Goal: Transaction & Acquisition: Purchase product/service

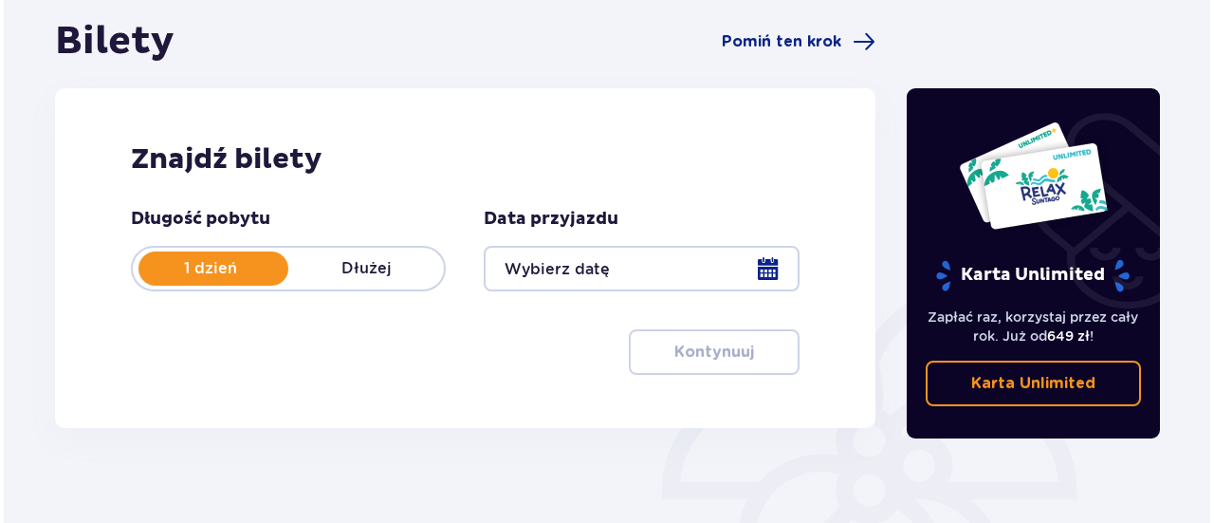
scroll to position [195, 0]
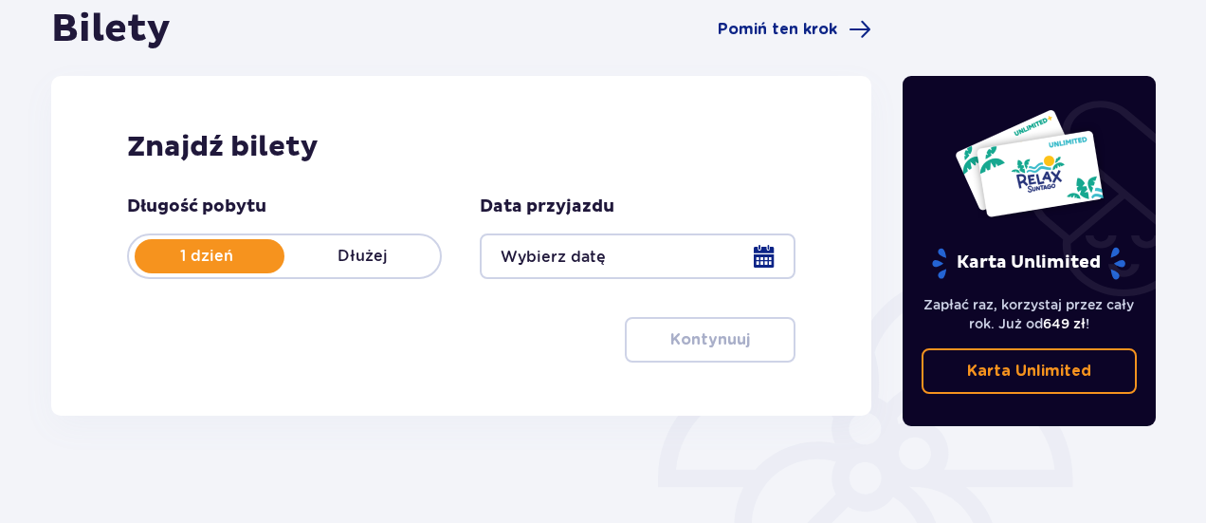
click at [774, 255] on div at bounding box center [637, 256] width 315 height 46
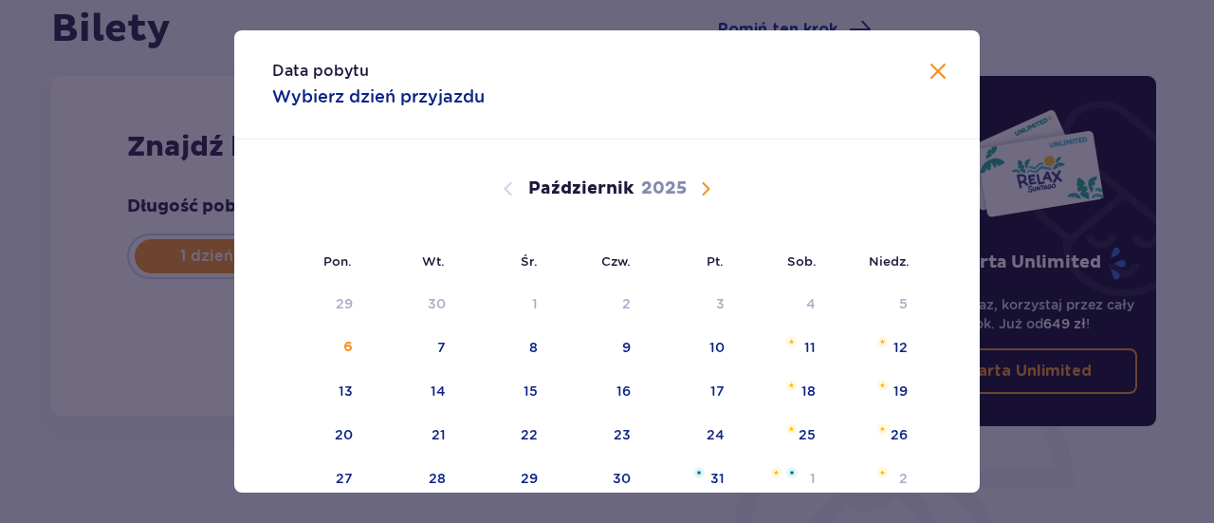
click at [700, 185] on span "Następny miesiąc" at bounding box center [705, 188] width 23 height 23
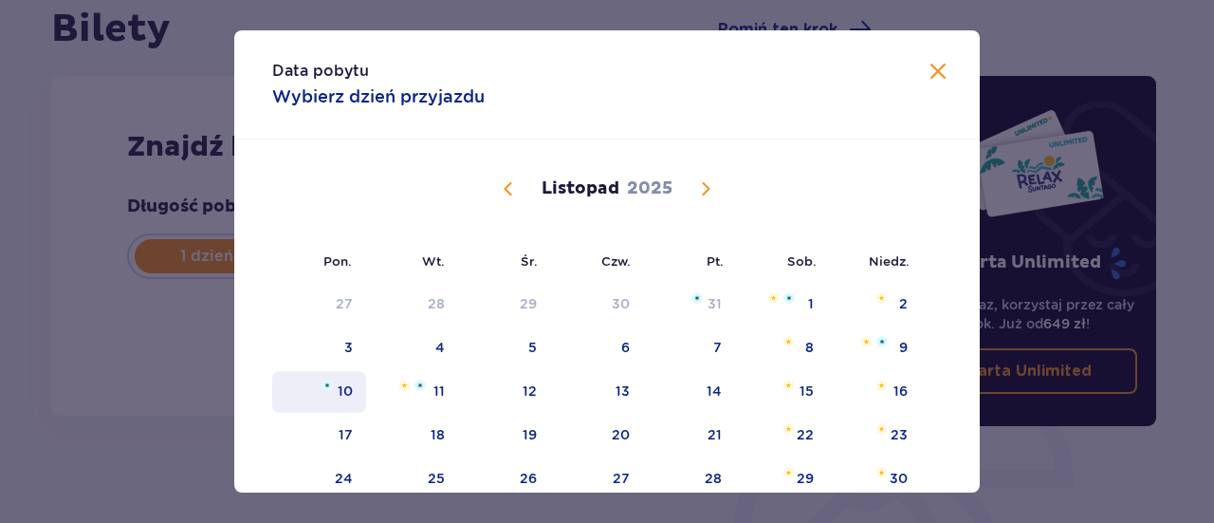
click at [343, 396] on div "10" at bounding box center [345, 390] width 15 height 19
type input "10.11.25"
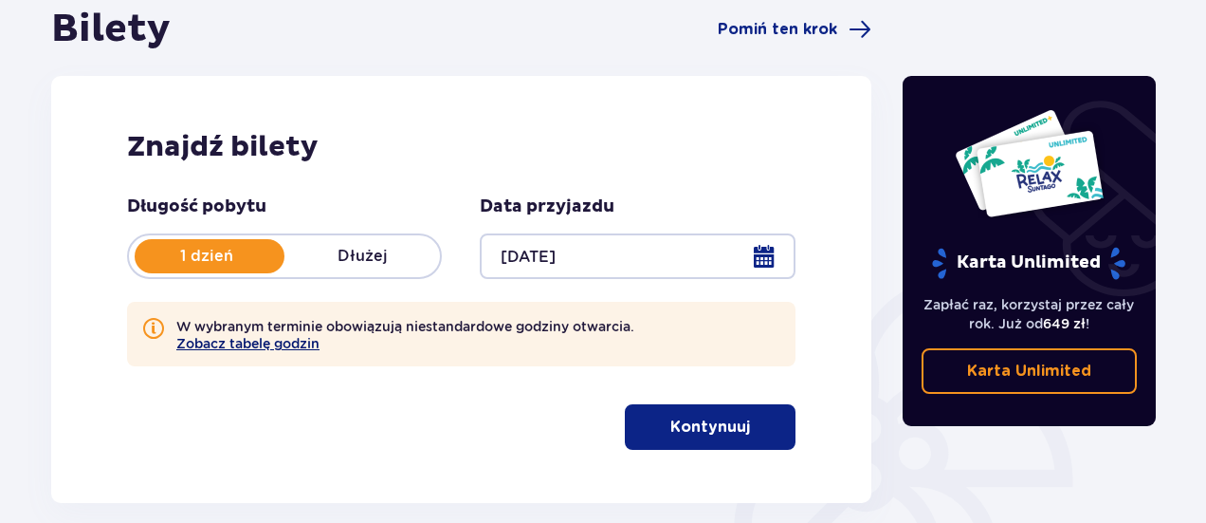
click at [298, 339] on button "Zobacz tabelę godzin" at bounding box center [247, 343] width 143 height 15
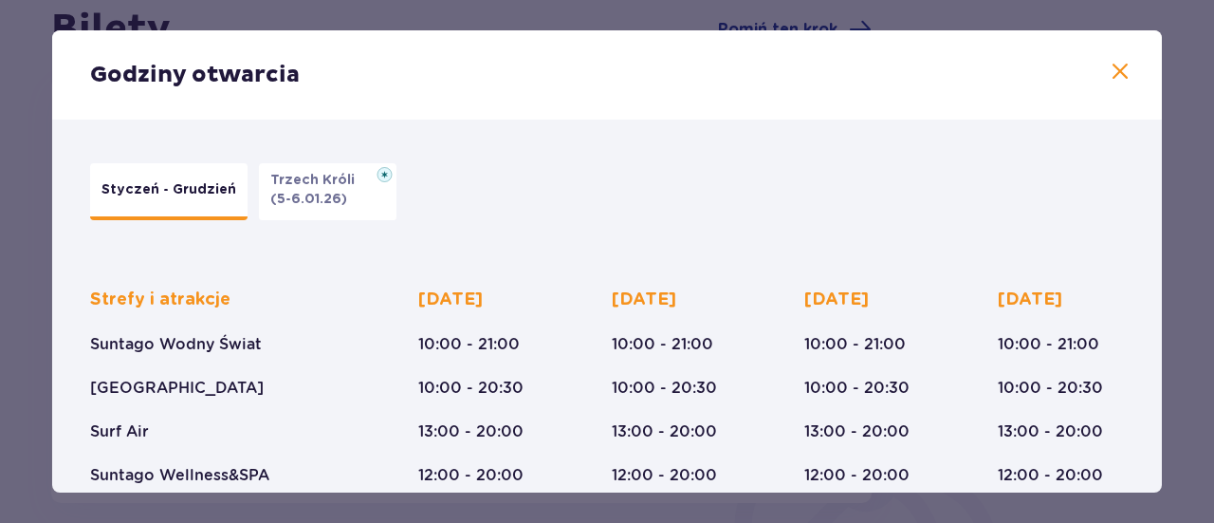
drag, startPoint x: 1164, startPoint y: 217, endPoint x: 1179, endPoint y: 217, distance: 15.2
click at [1179, 217] on div "Godziny otwarcia Styczeń - Grudzień Trzech Króli (5-6.01.26) Strefy i atrakcje …" at bounding box center [607, 261] width 1214 height 523
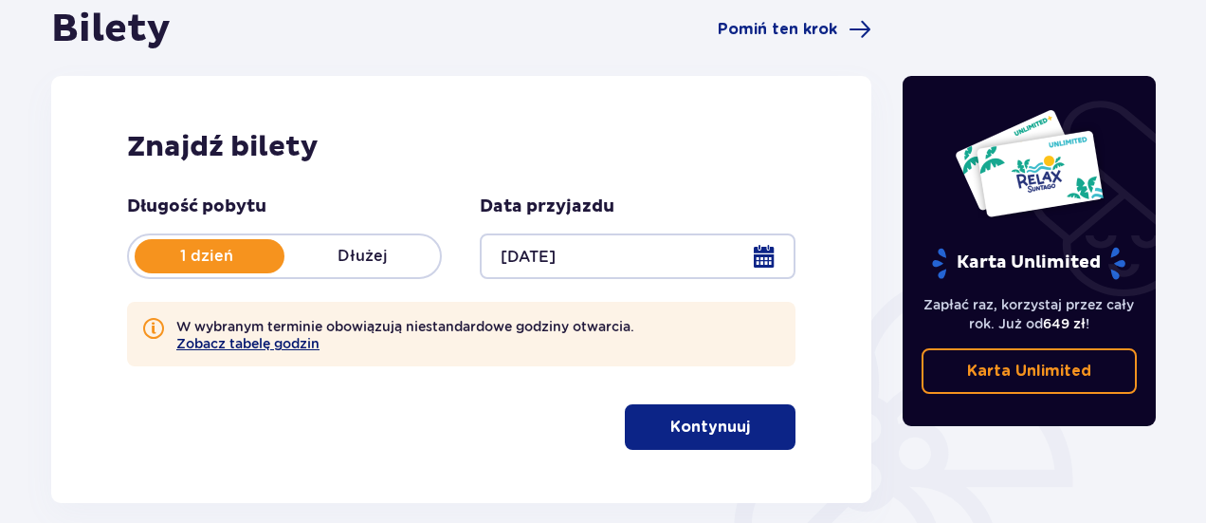
click at [251, 337] on button "Zobacz tabelę godzin" at bounding box center [247, 343] width 143 height 15
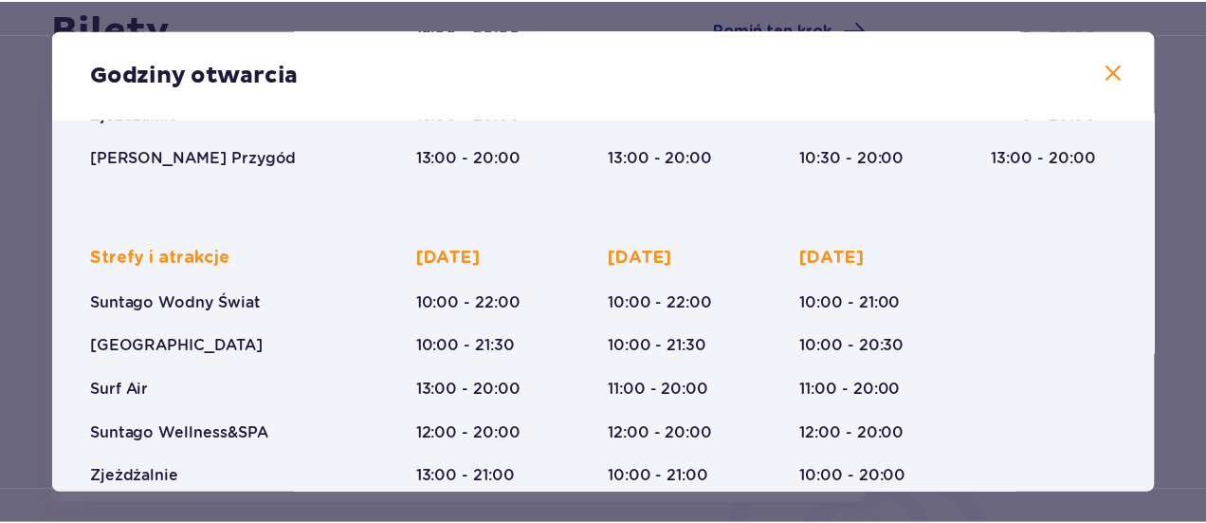
scroll to position [480, 0]
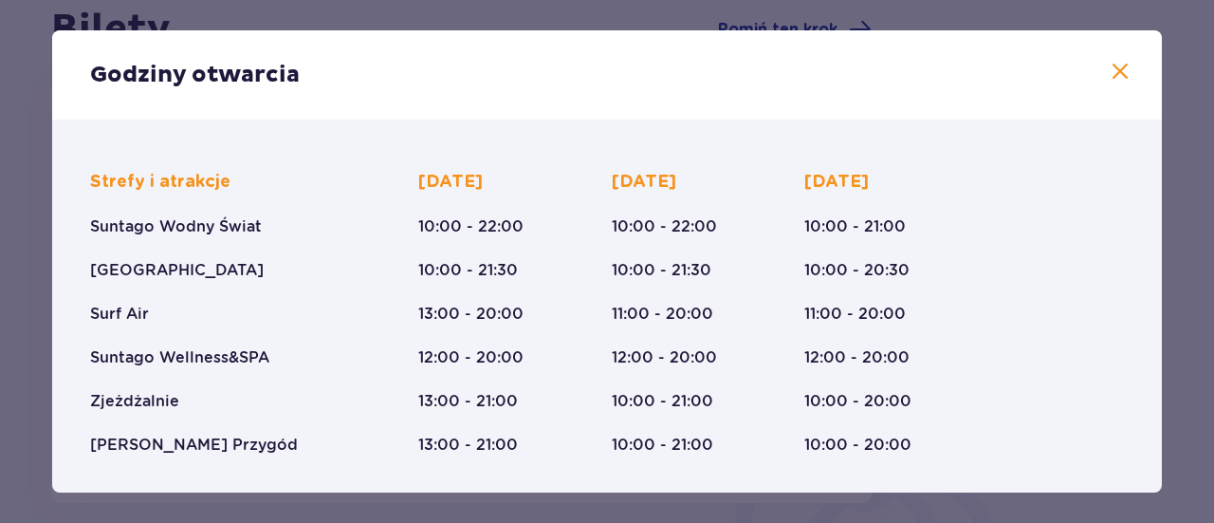
click at [40, 358] on div "Godziny otwarcia Styczeń - Grudzień Trzech Króli (5-6.01.26) Strefy i atrakcje …" at bounding box center [607, 261] width 1214 height 523
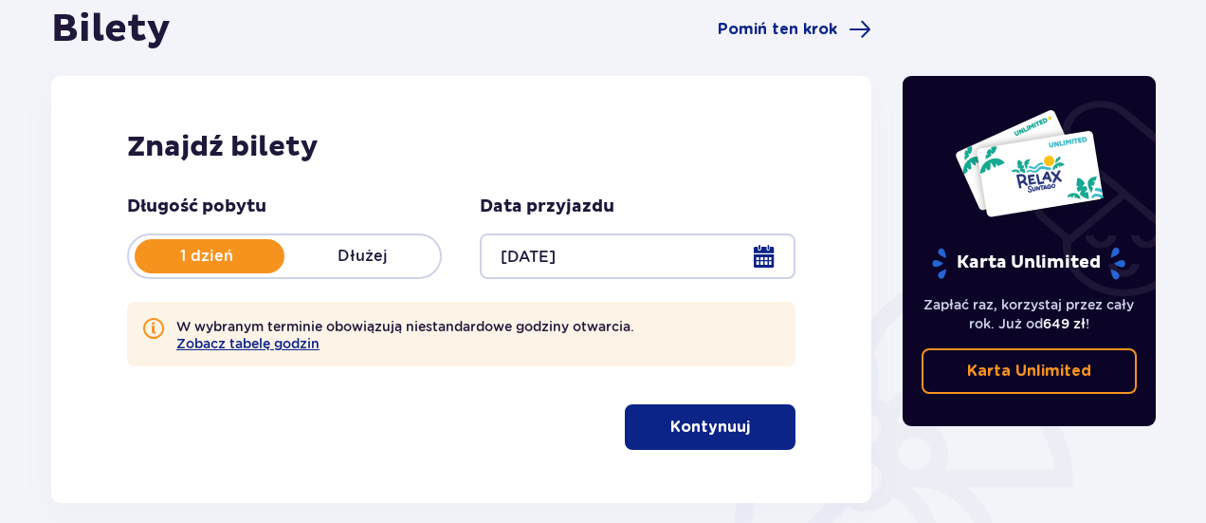
scroll to position [408, 0]
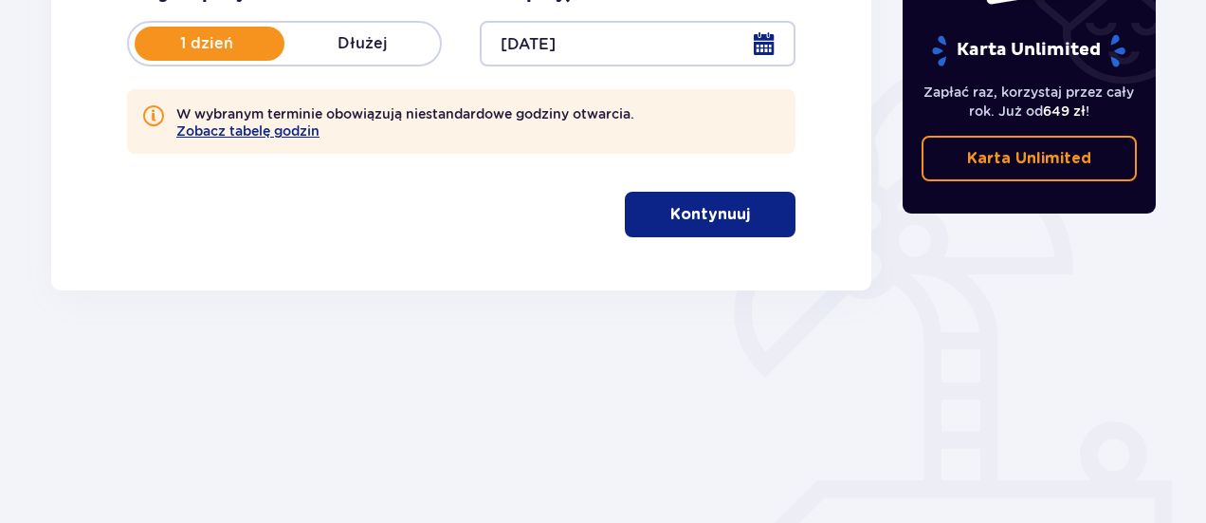
click at [744, 210] on span "button" at bounding box center [754, 214] width 23 height 23
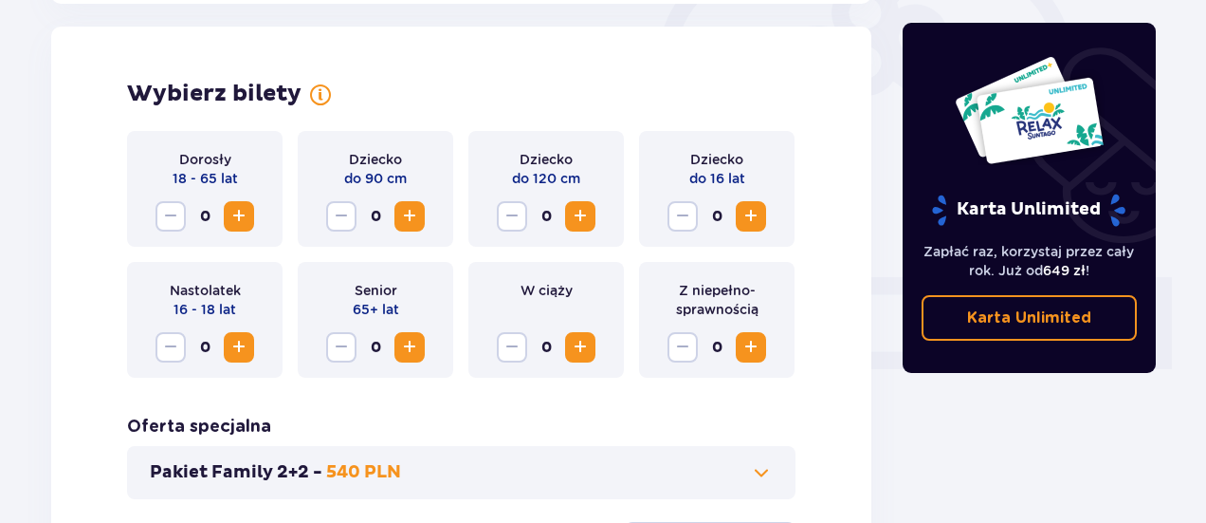
scroll to position [615, 0]
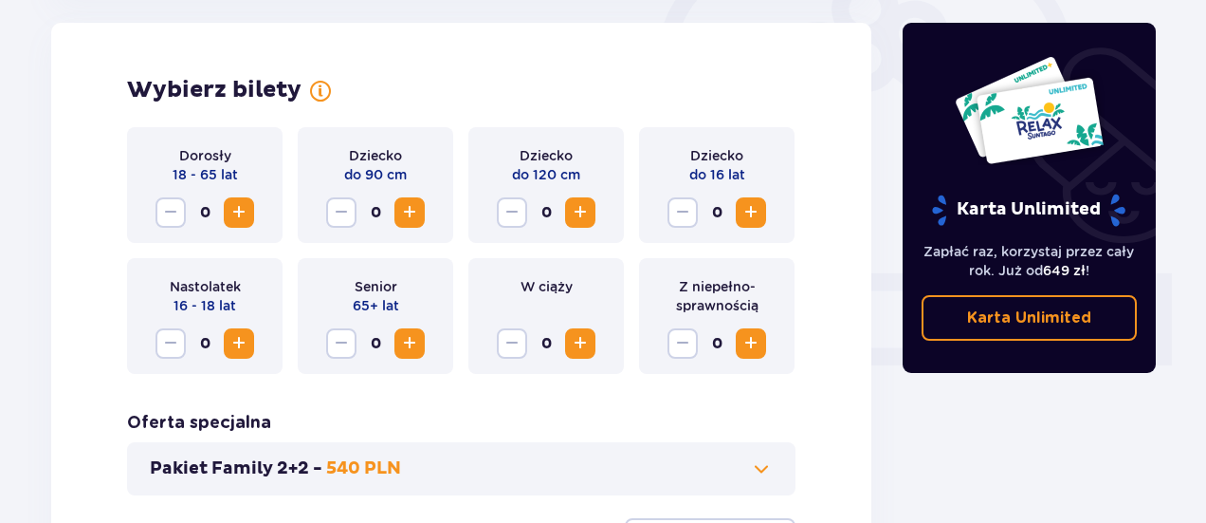
click at [232, 213] on span "Zwiększ" at bounding box center [239, 212] width 23 height 23
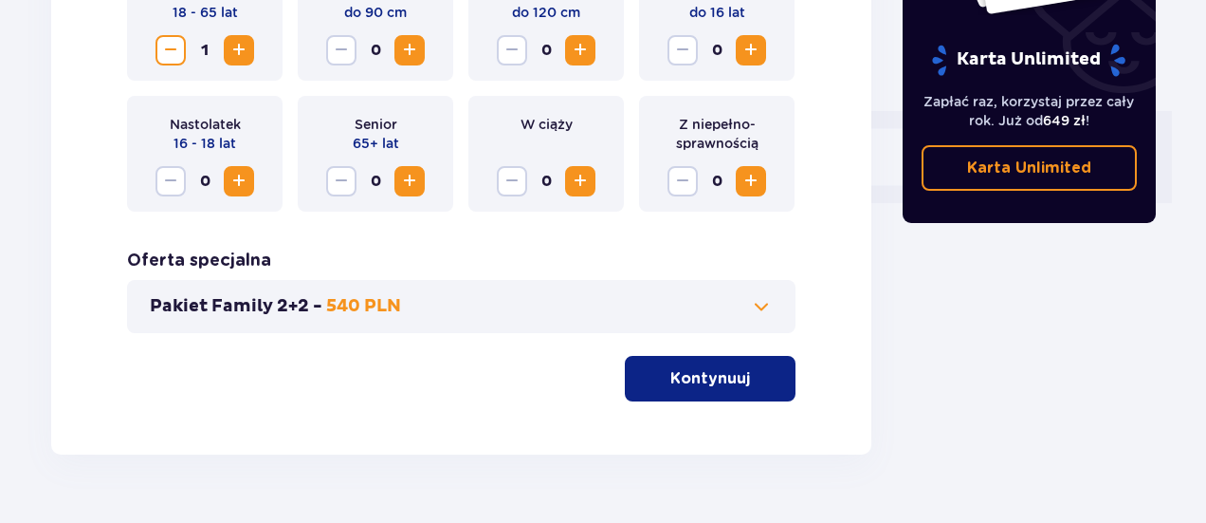
scroll to position [768, 0]
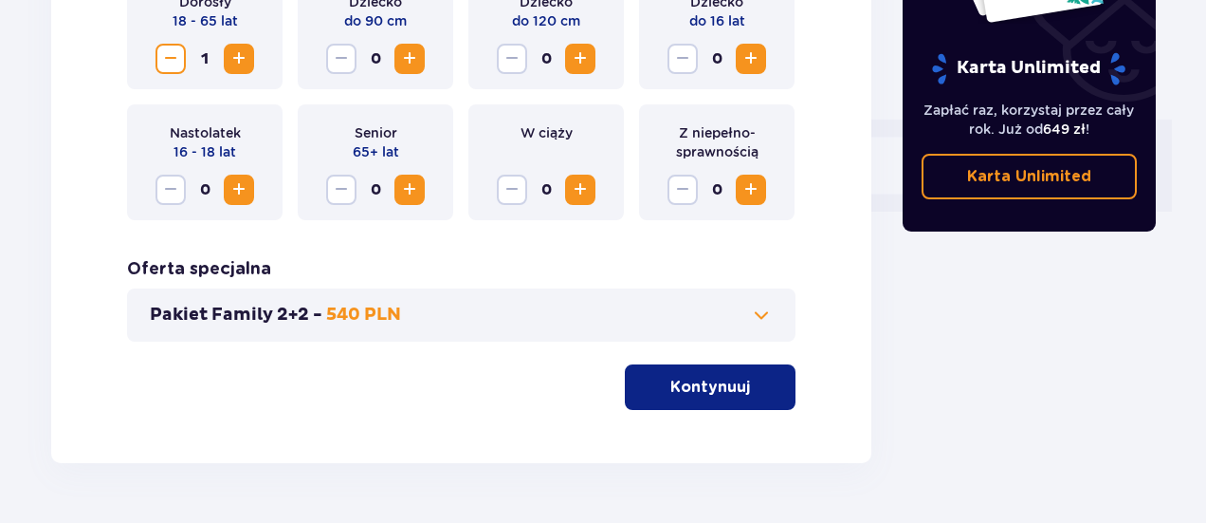
click at [736, 392] on button "Kontynuuj" at bounding box center [710, 387] width 171 height 46
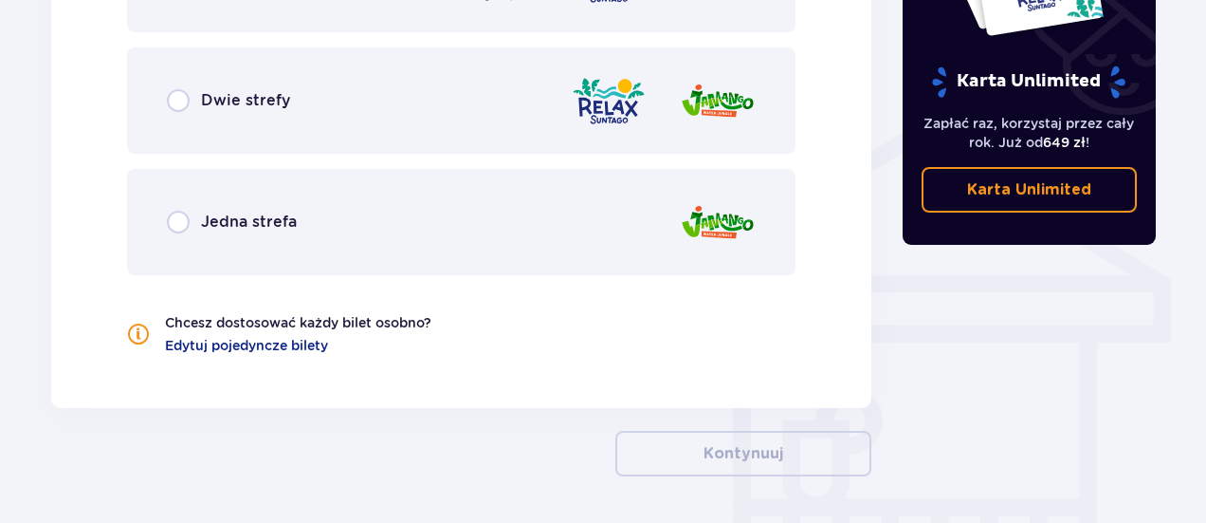
scroll to position [1426, 0]
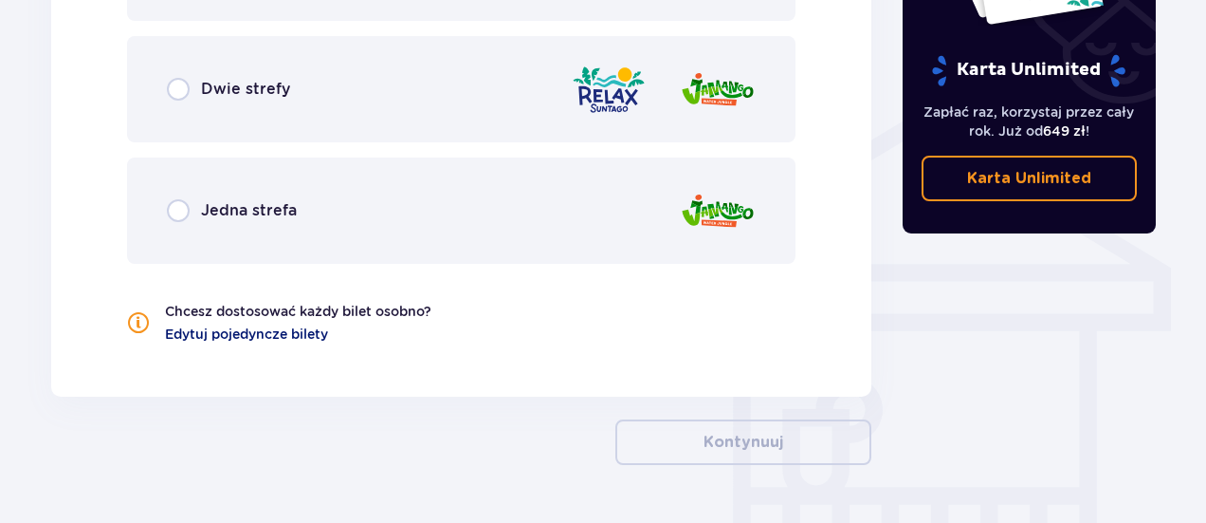
click at [324, 331] on span "Edytuj pojedyncze bilety" at bounding box center [246, 333] width 163 height 19
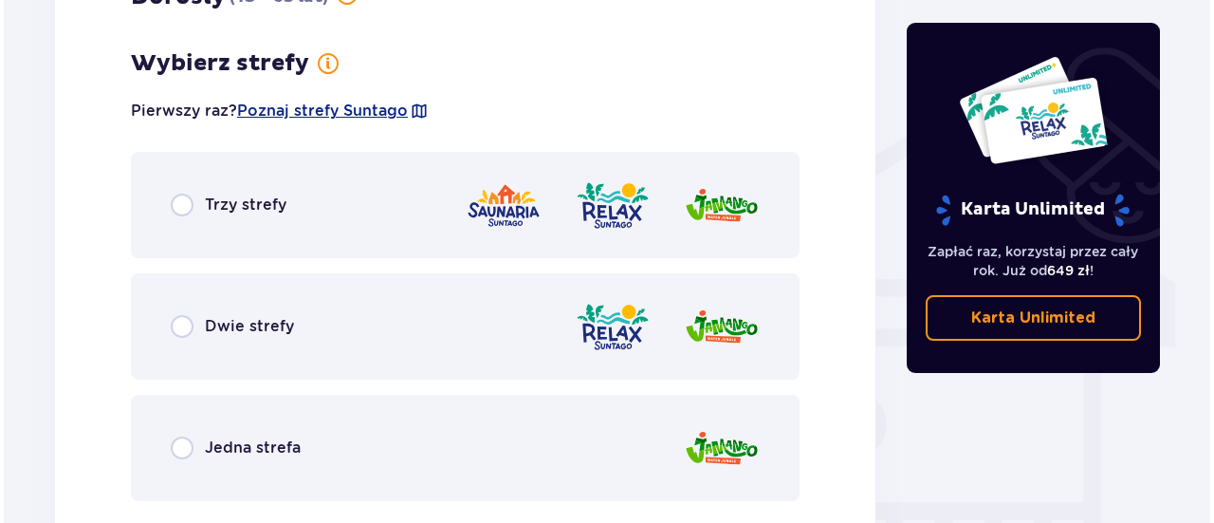
scroll to position [1398, 0]
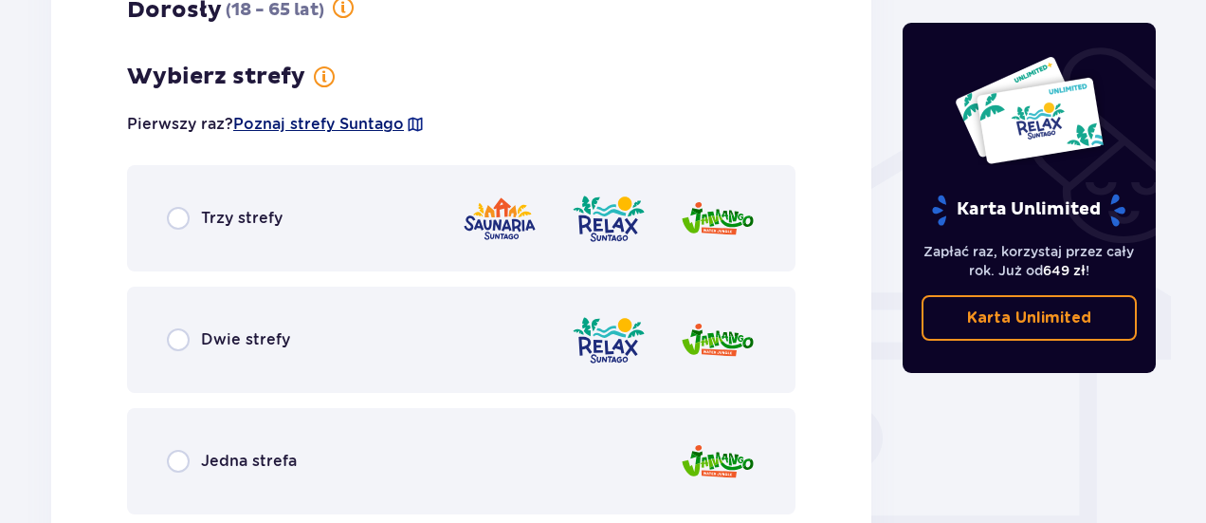
click at [398, 126] on span "Poznaj strefy Suntago" at bounding box center [318, 124] width 171 height 21
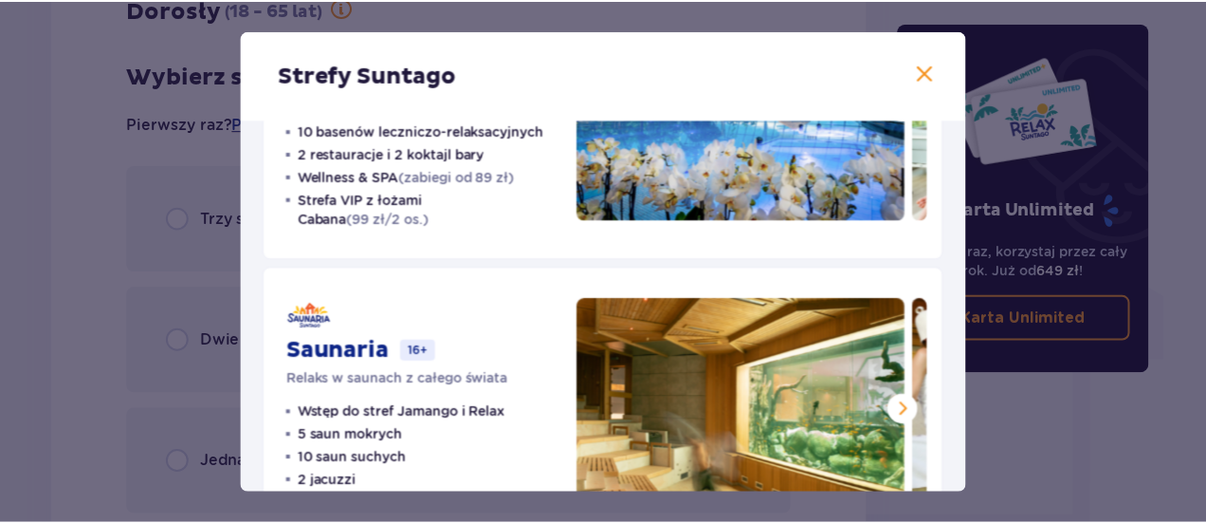
scroll to position [565, 0]
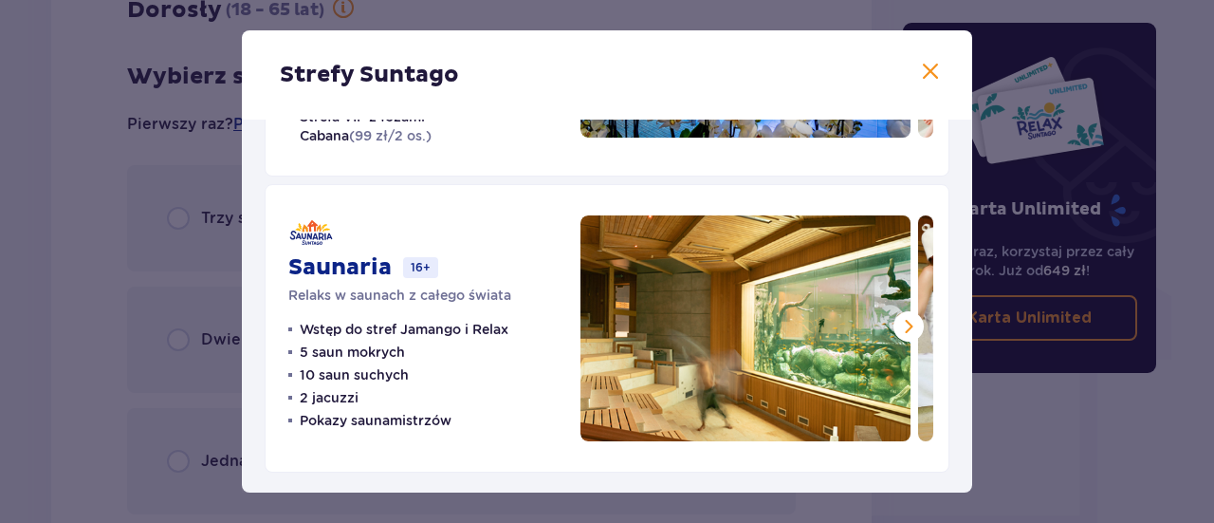
click at [1048, 415] on div "Strefy Suntago Jamango Wodna rozrywka dla całej rodziny 35 zjeżdżalni 7 basenów…" at bounding box center [607, 261] width 1214 height 523
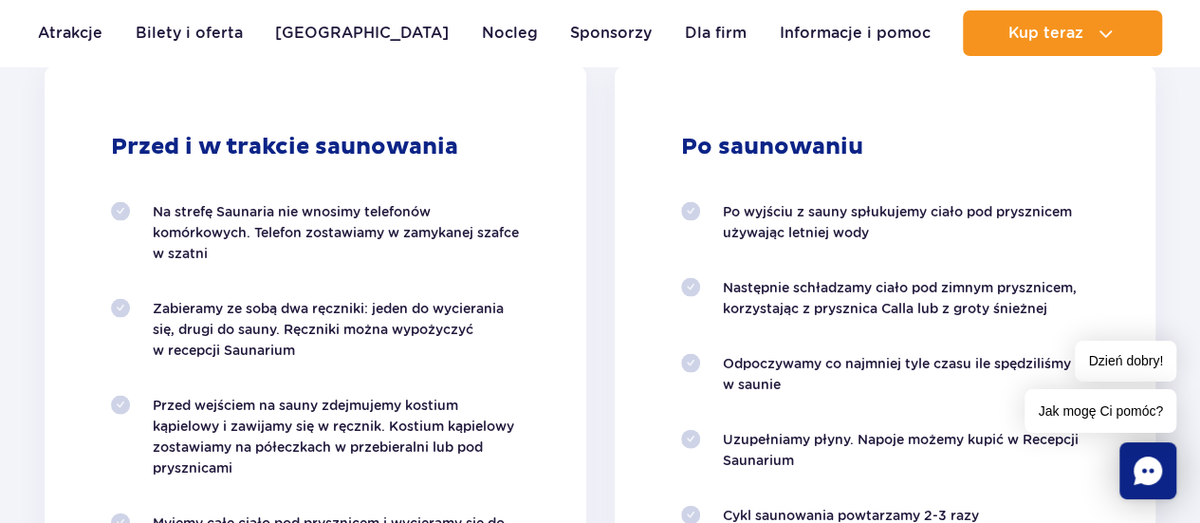
scroll to position [1894, 0]
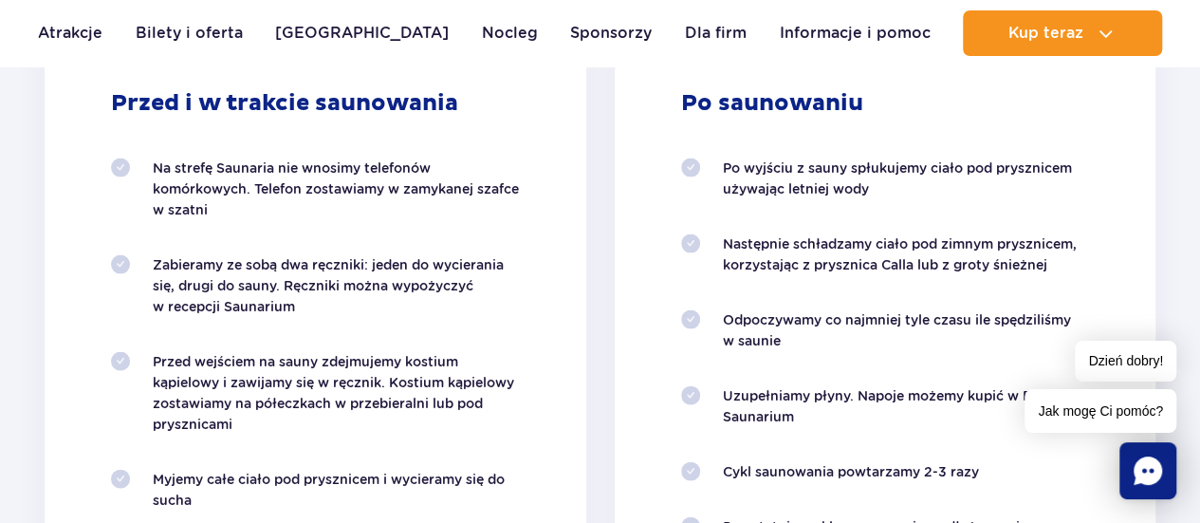
drag, startPoint x: 1213, startPoint y: 175, endPoint x: 1213, endPoint y: 224, distance: 48.4
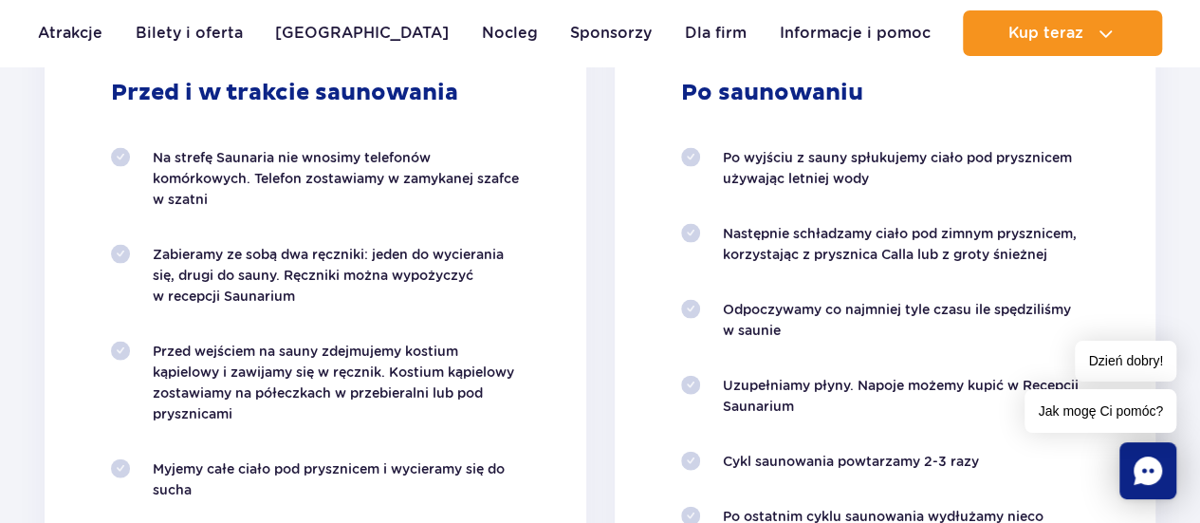
scroll to position [1898, 0]
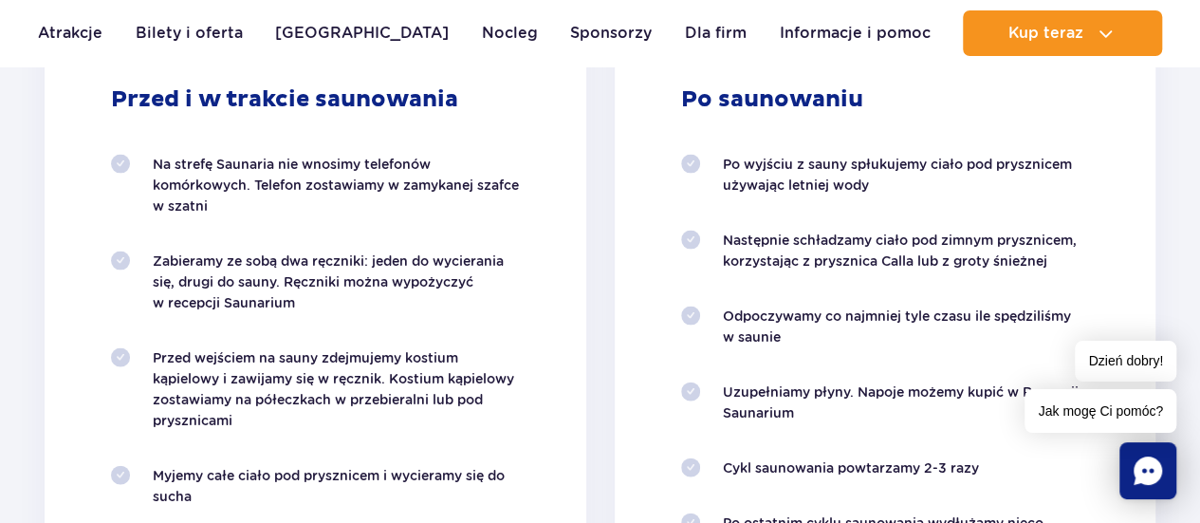
drag, startPoint x: 1195, startPoint y: 227, endPoint x: 1213, endPoint y: 179, distance: 50.7
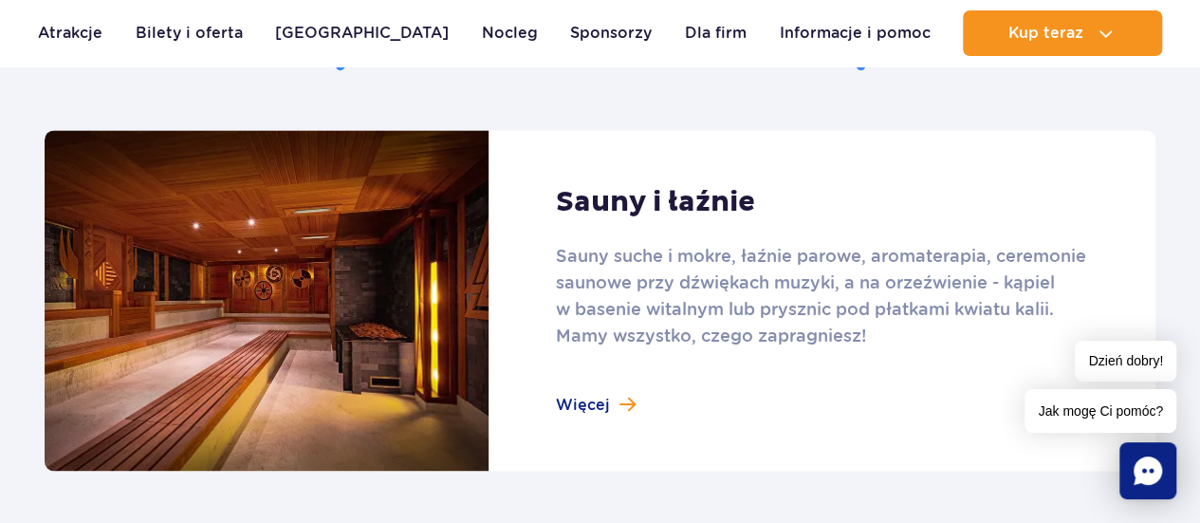
scroll to position [1220, 0]
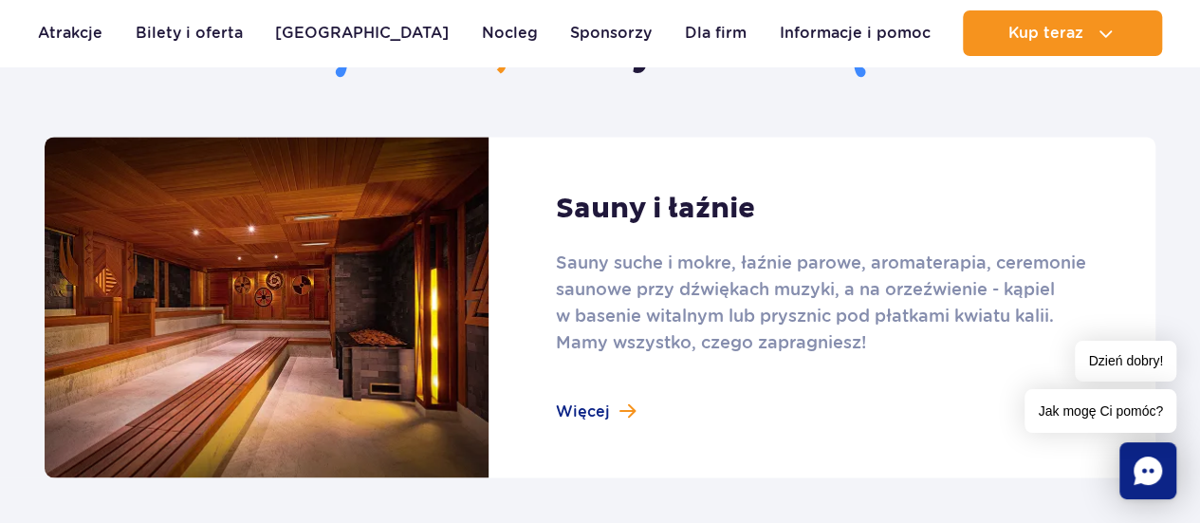
click at [613, 408] on link at bounding box center [600, 307] width 1110 height 340
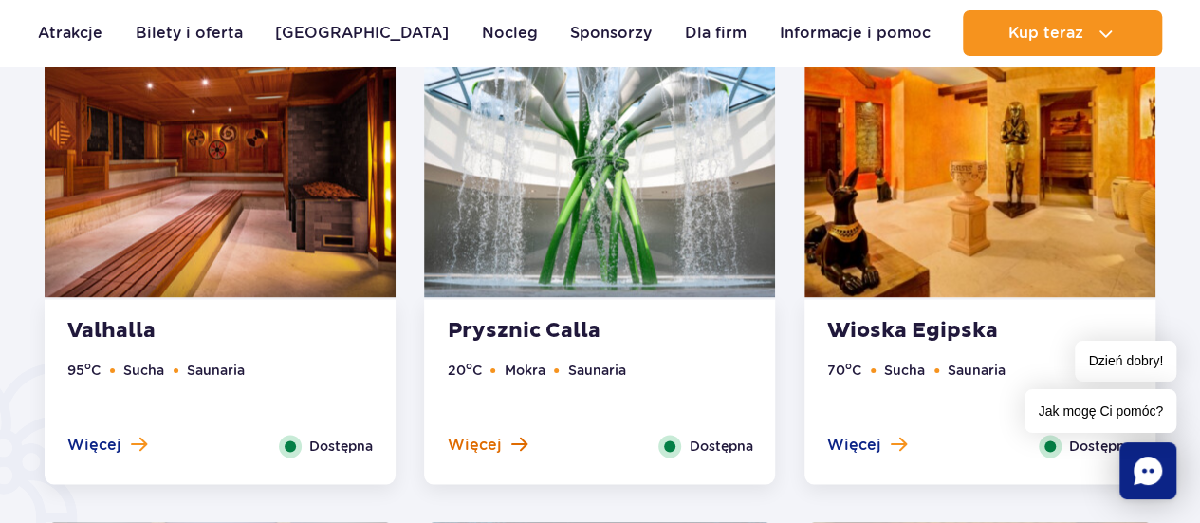
drag, startPoint x: 508, startPoint y: 439, endPoint x: 486, endPoint y: 447, distance: 24.0
click at [486, 447] on span "Więcej" at bounding box center [474, 444] width 54 height 21
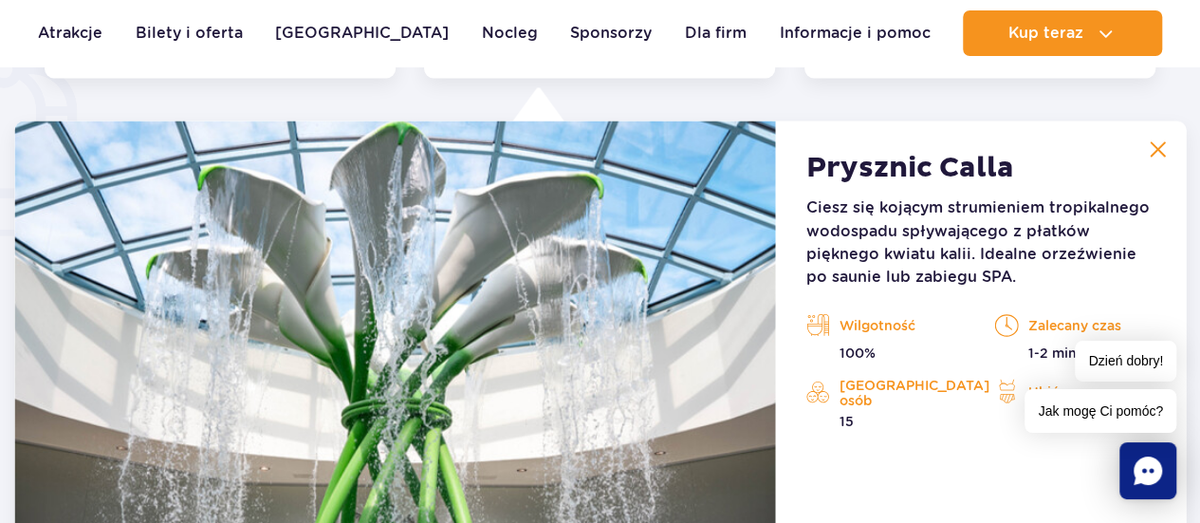
scroll to position [1561, 0]
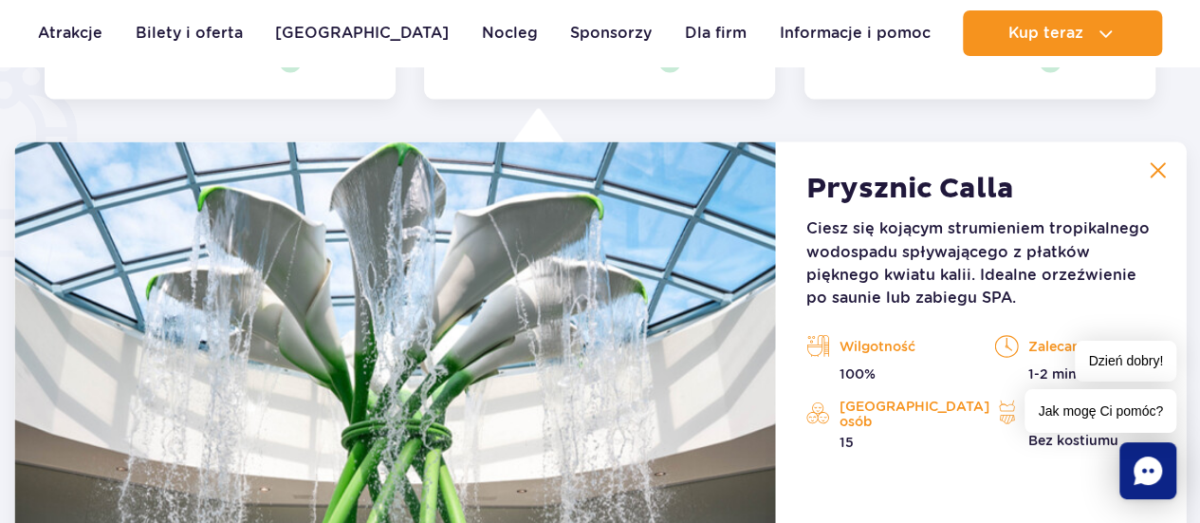
click at [1165, 168] on img at bounding box center [1156, 169] width 17 height 17
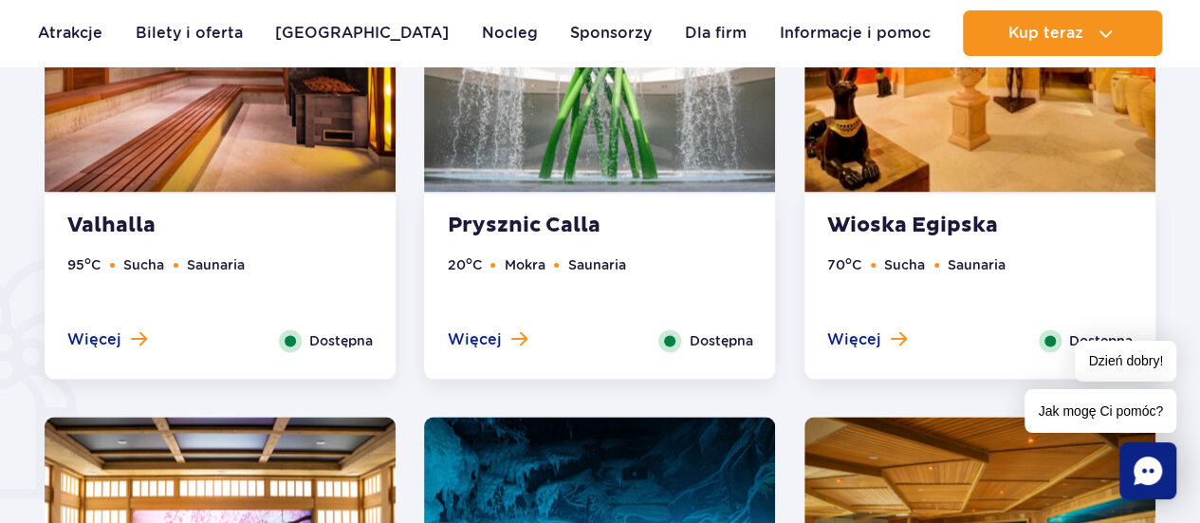
scroll to position [1240, 0]
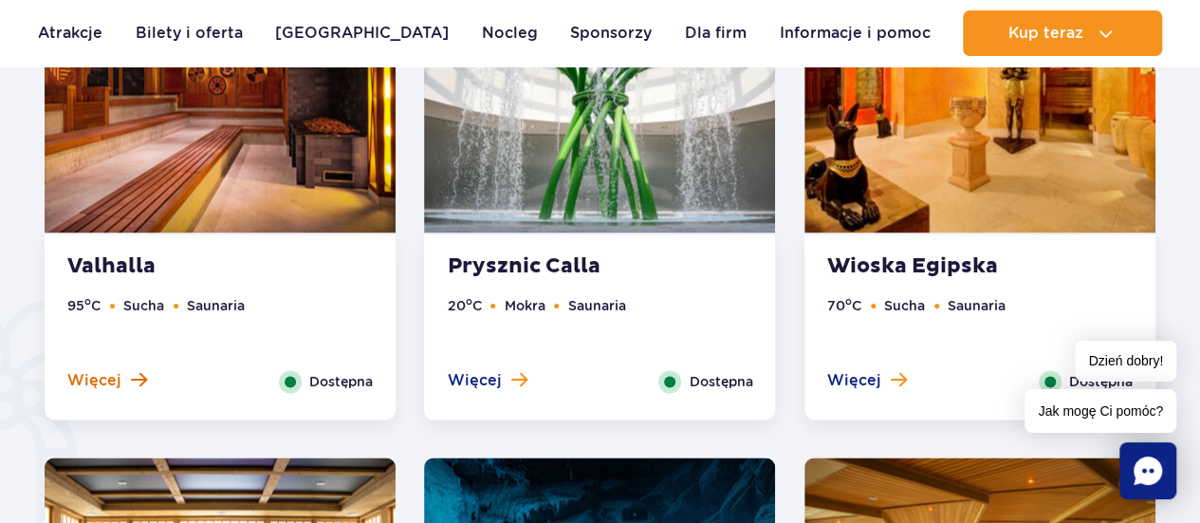
click at [119, 381] on button "Więcej" at bounding box center [107, 380] width 80 height 21
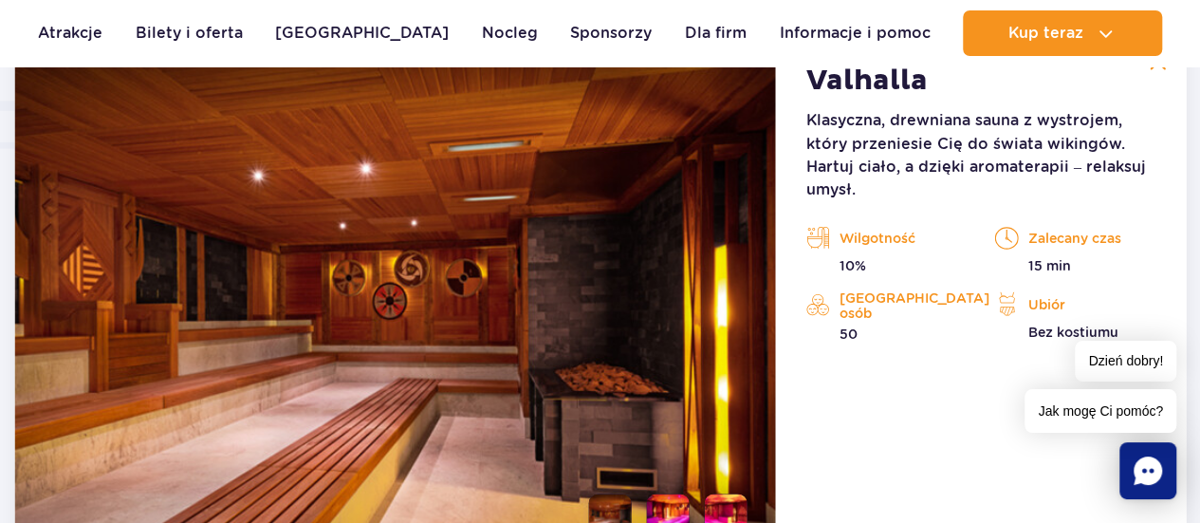
scroll to position [1599, 0]
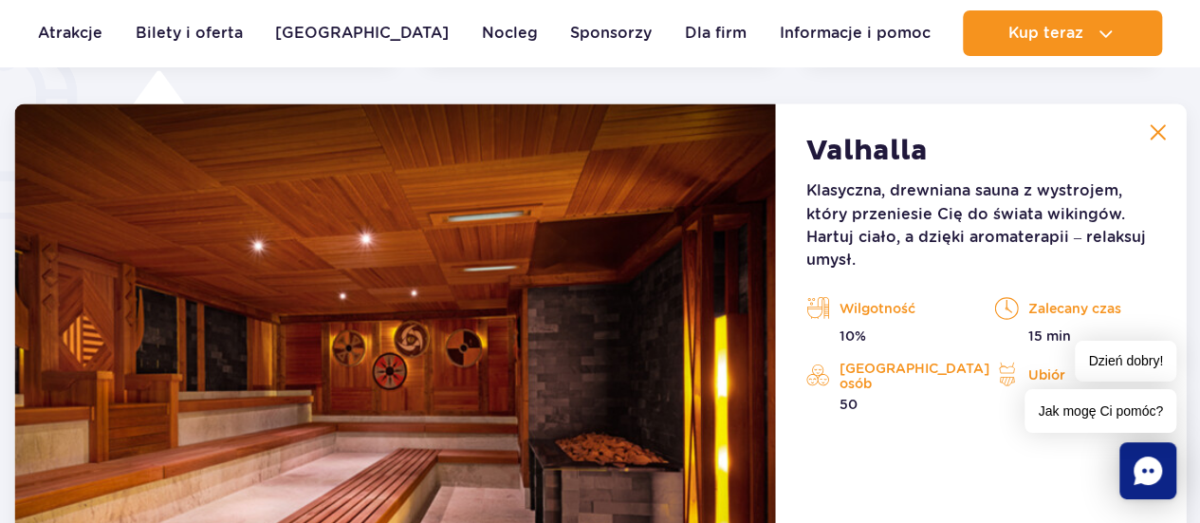
click at [1172, 128] on button at bounding box center [1157, 132] width 38 height 38
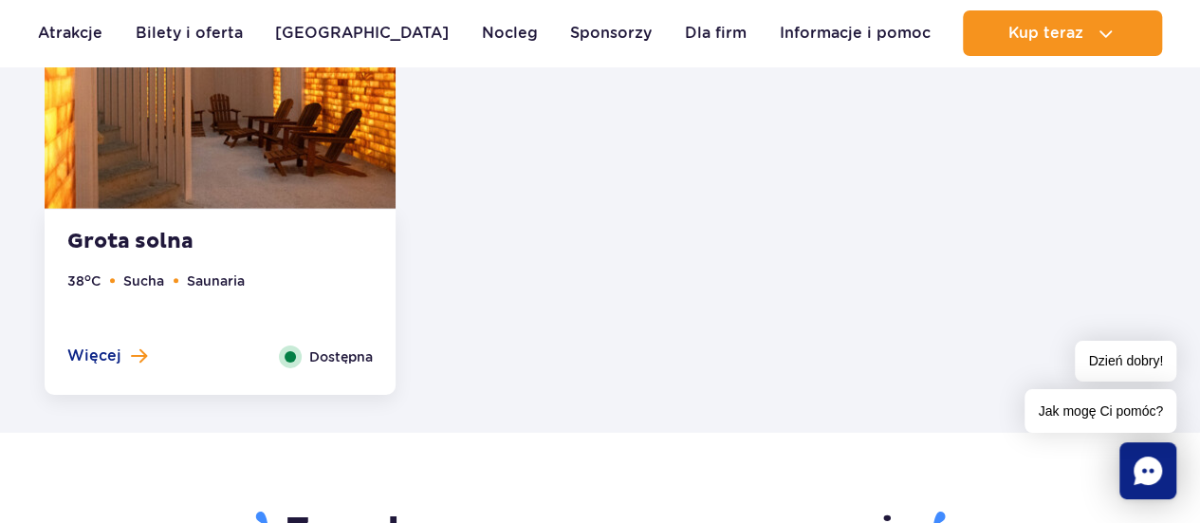
scroll to position [2818, 0]
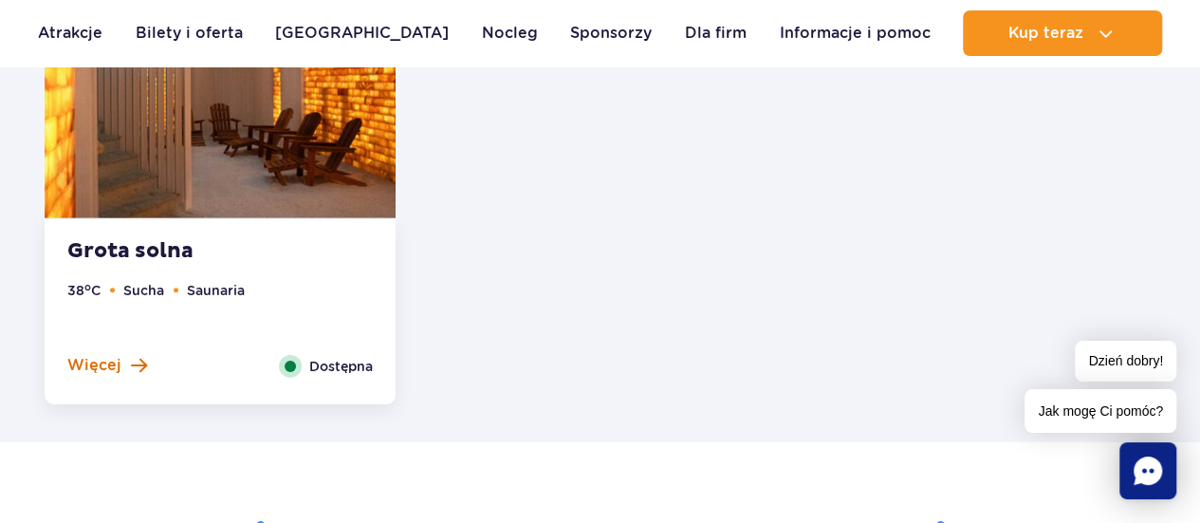
click at [104, 358] on span "Więcej" at bounding box center [94, 365] width 54 height 21
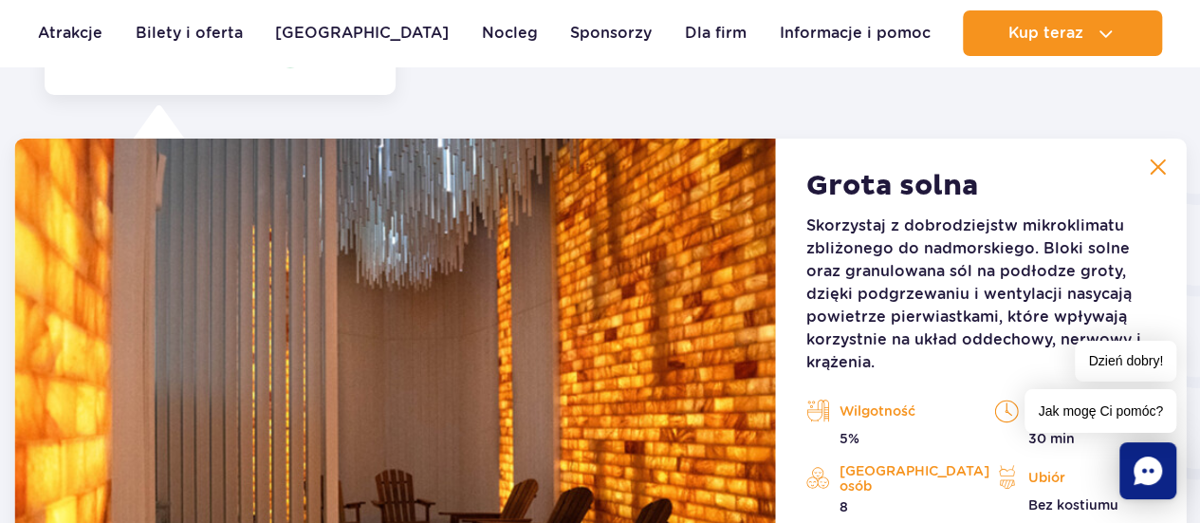
scroll to position [3151, 0]
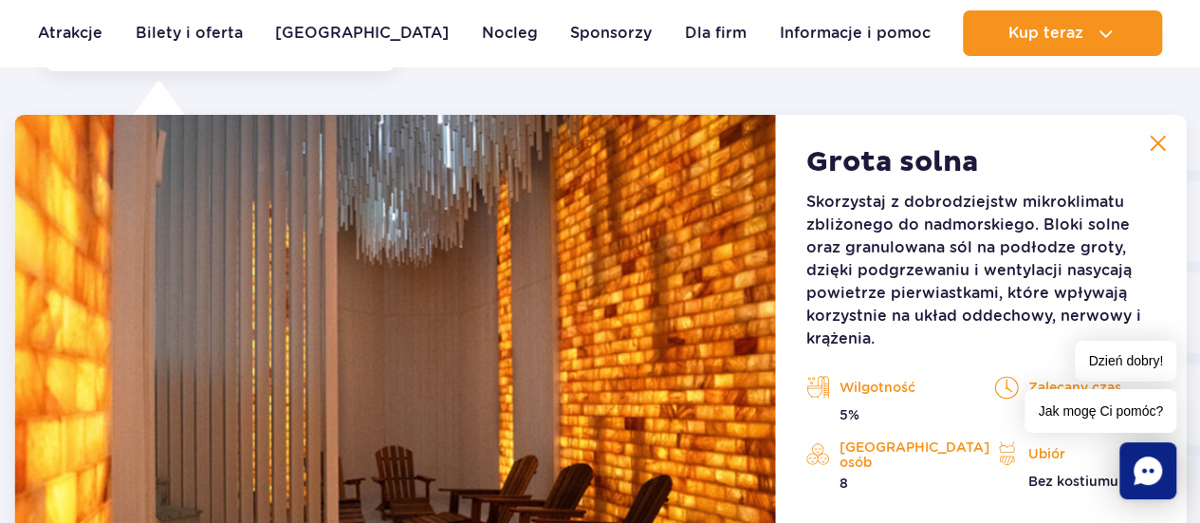
click at [1157, 145] on img at bounding box center [1156, 143] width 17 height 17
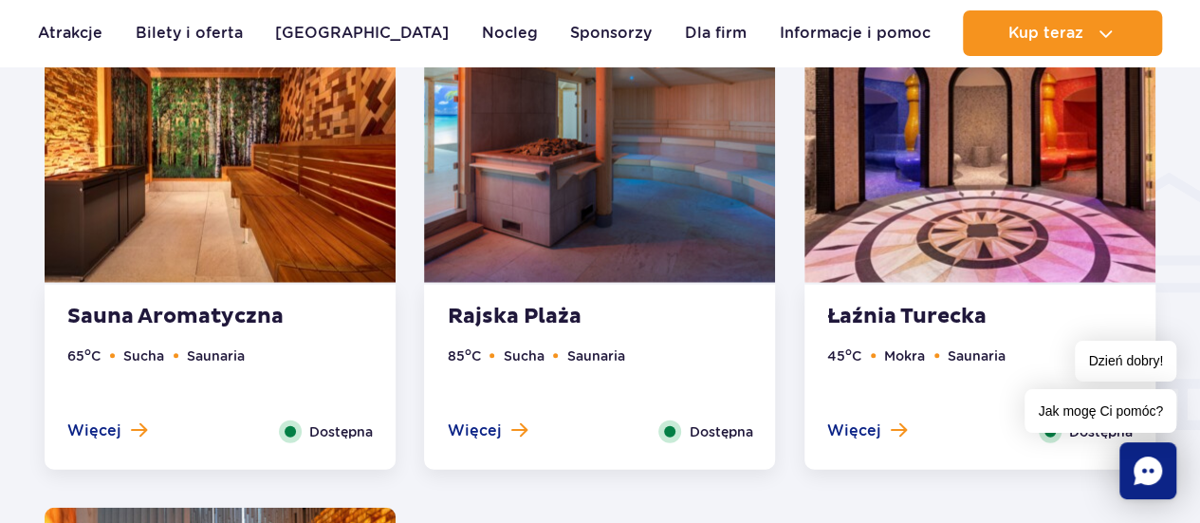
scroll to position [2242, 0]
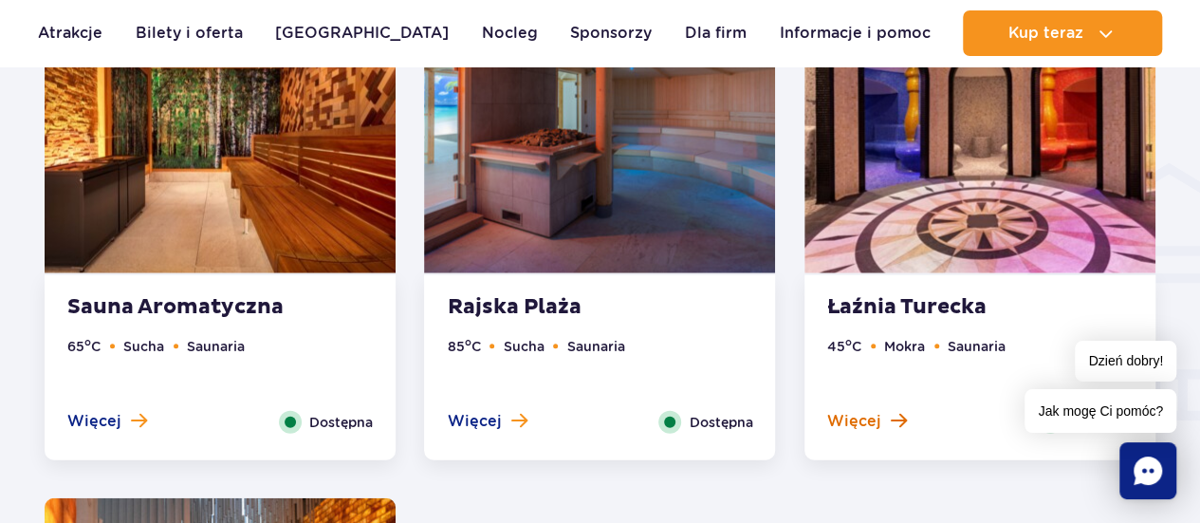
click at [890, 417] on span at bounding box center [898, 420] width 16 height 17
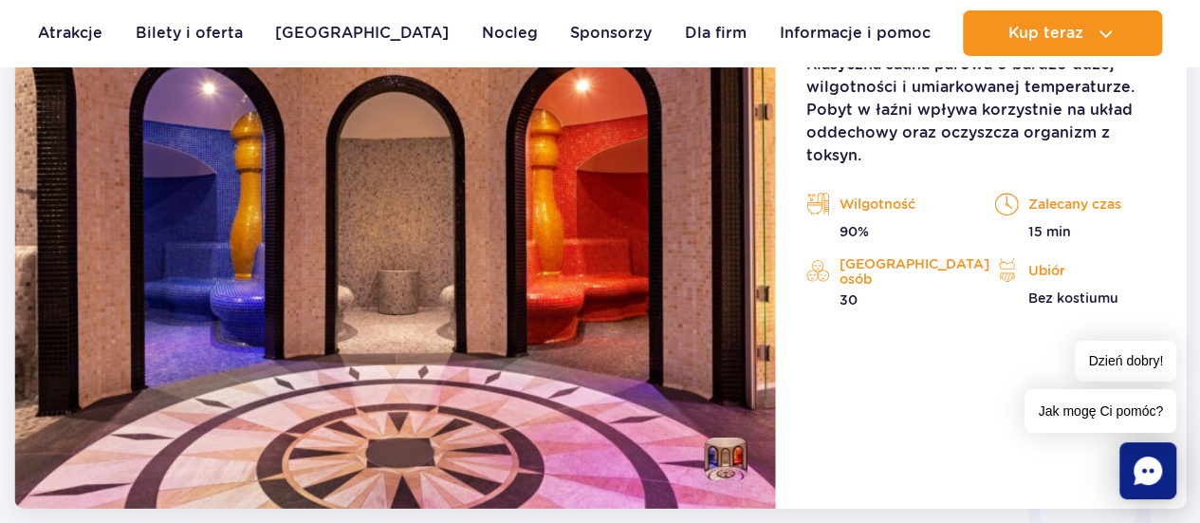
scroll to position [2669, 0]
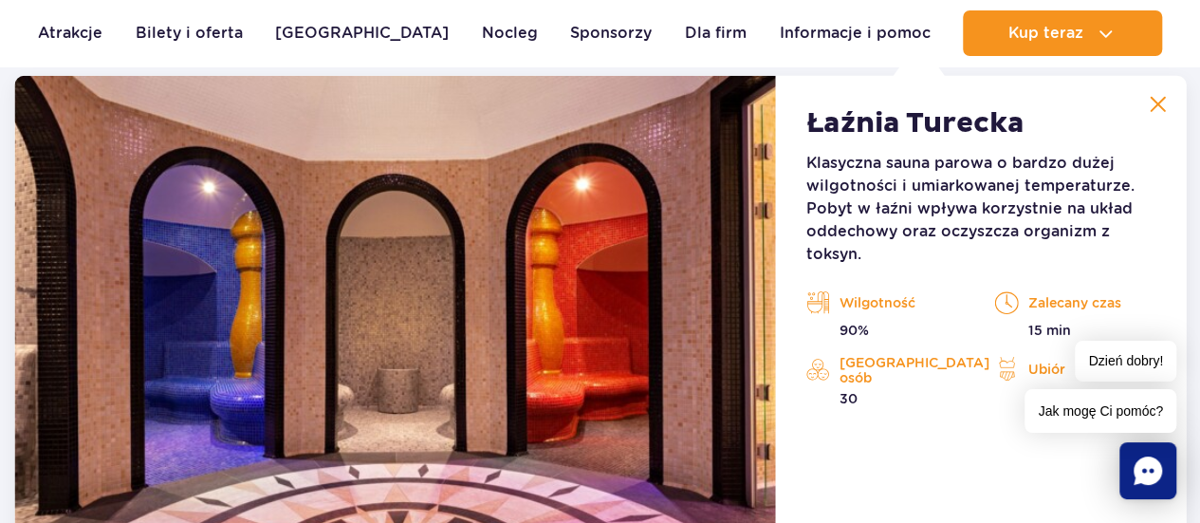
click at [1158, 107] on img at bounding box center [1156, 104] width 17 height 17
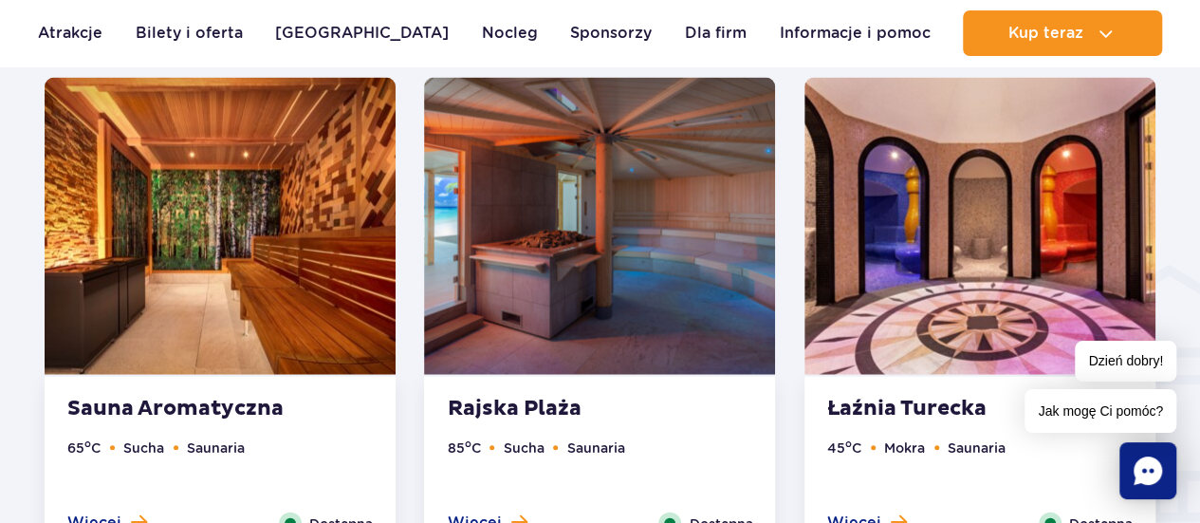
scroll to position [2181, 0]
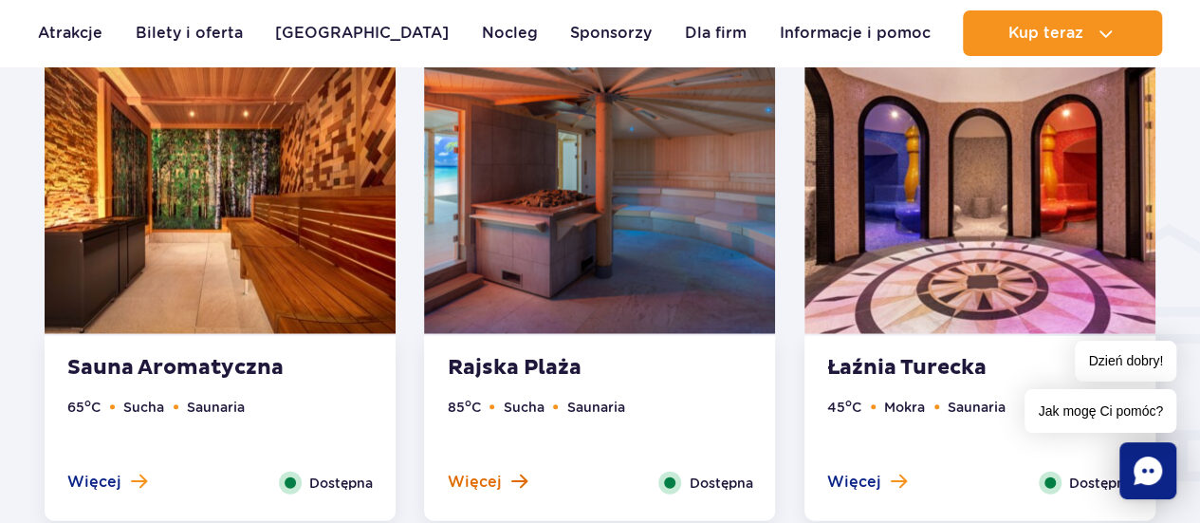
click at [497, 475] on span "Więcej" at bounding box center [474, 481] width 54 height 21
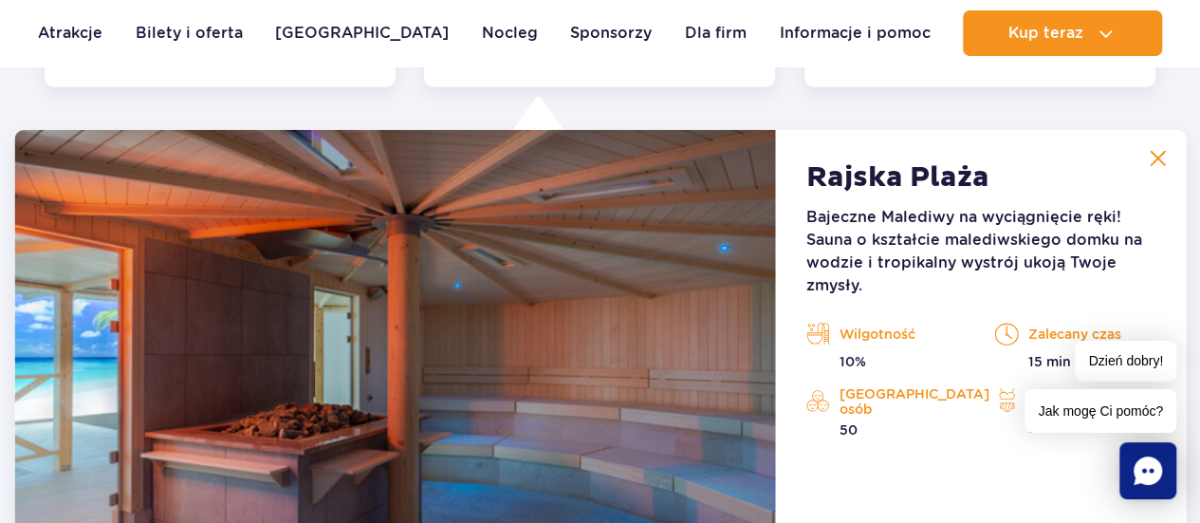
scroll to position [2631, 0]
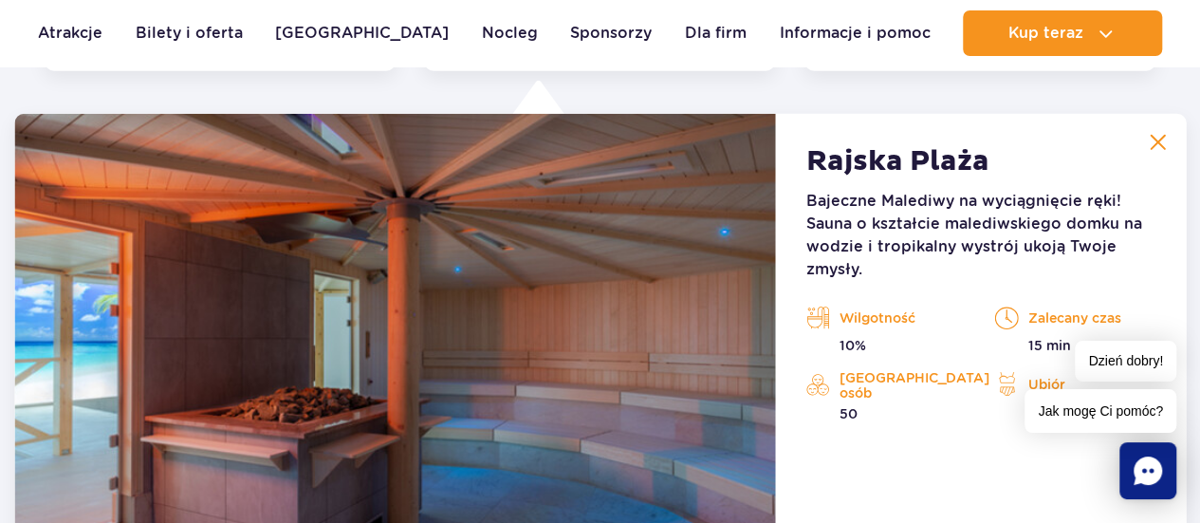
click at [1161, 143] on img at bounding box center [1156, 142] width 17 height 17
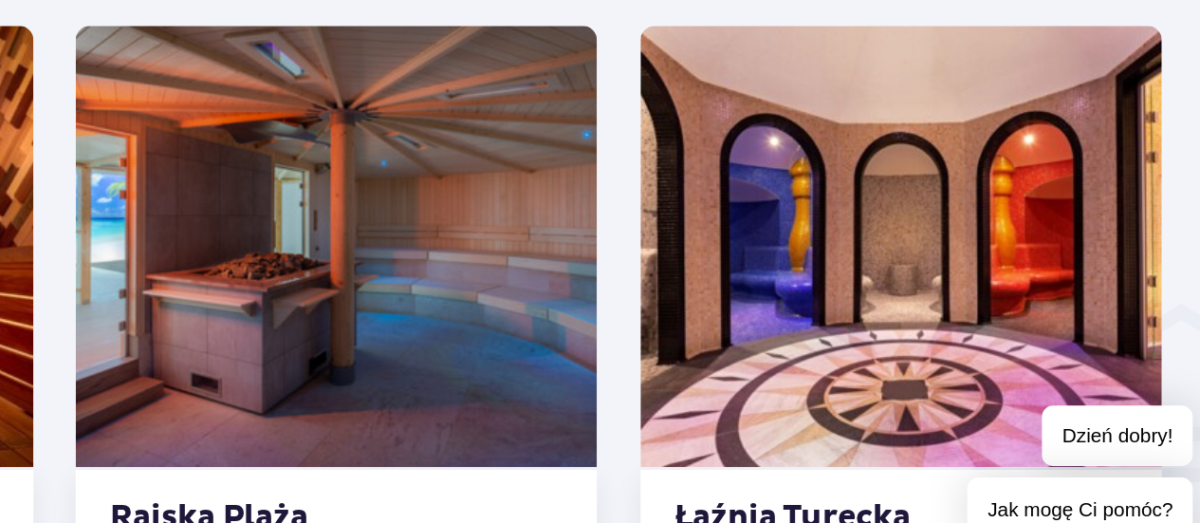
scroll to position [2133, 0]
